Goal: Task Accomplishment & Management: Manage account settings

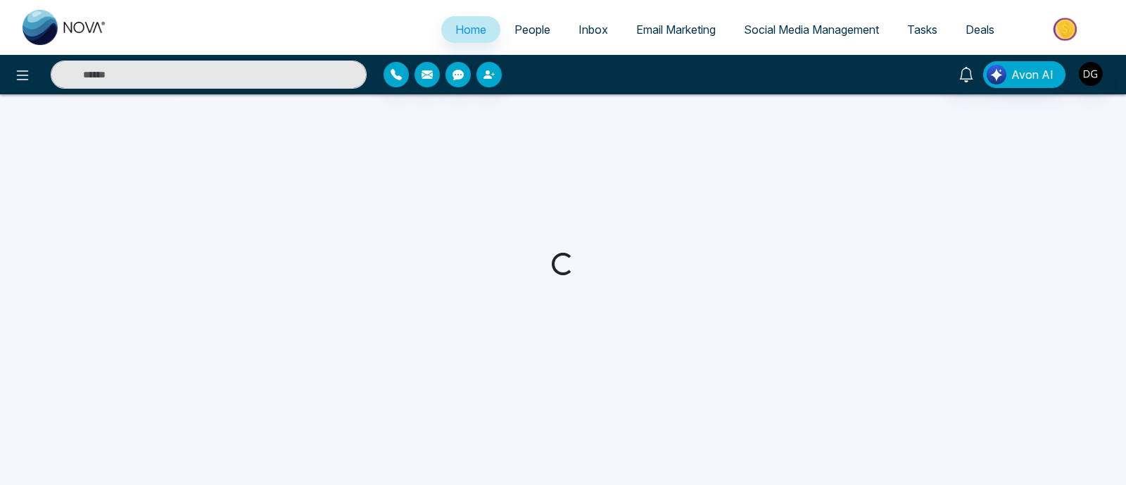
select select "*"
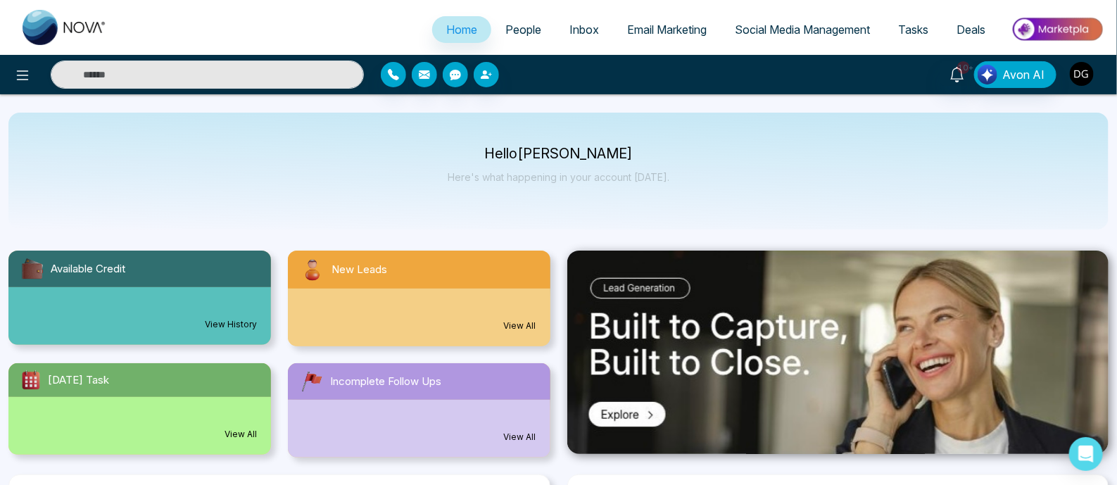
click at [1083, 75] on img "button" at bounding box center [1082, 74] width 24 height 24
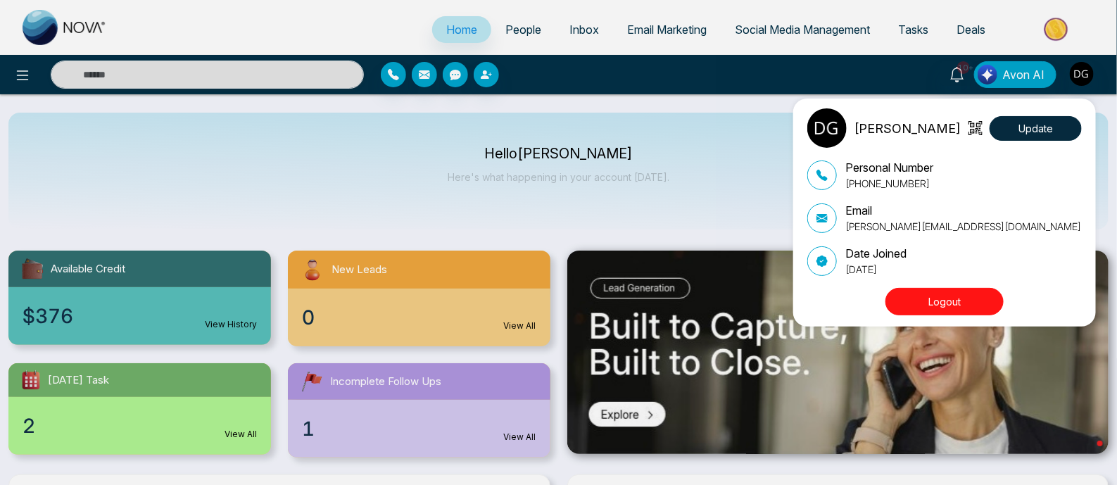
click at [972, 291] on button "Logout" at bounding box center [944, 301] width 118 height 27
